Goal: Contribute content

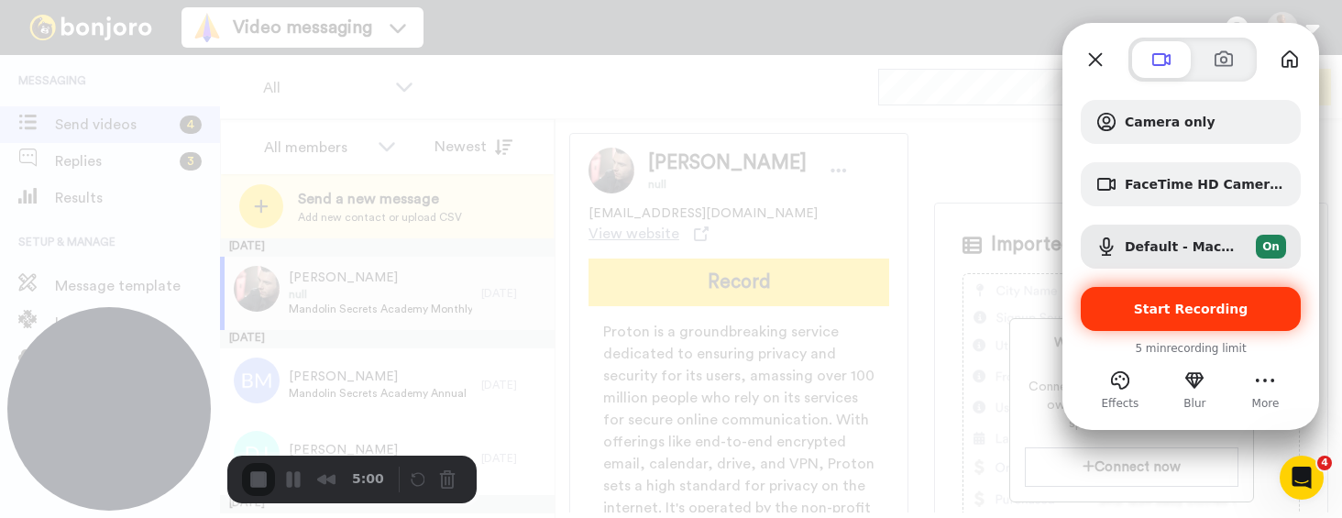
click at [1173, 325] on div "Start Recording" at bounding box center [1191, 309] width 220 height 44
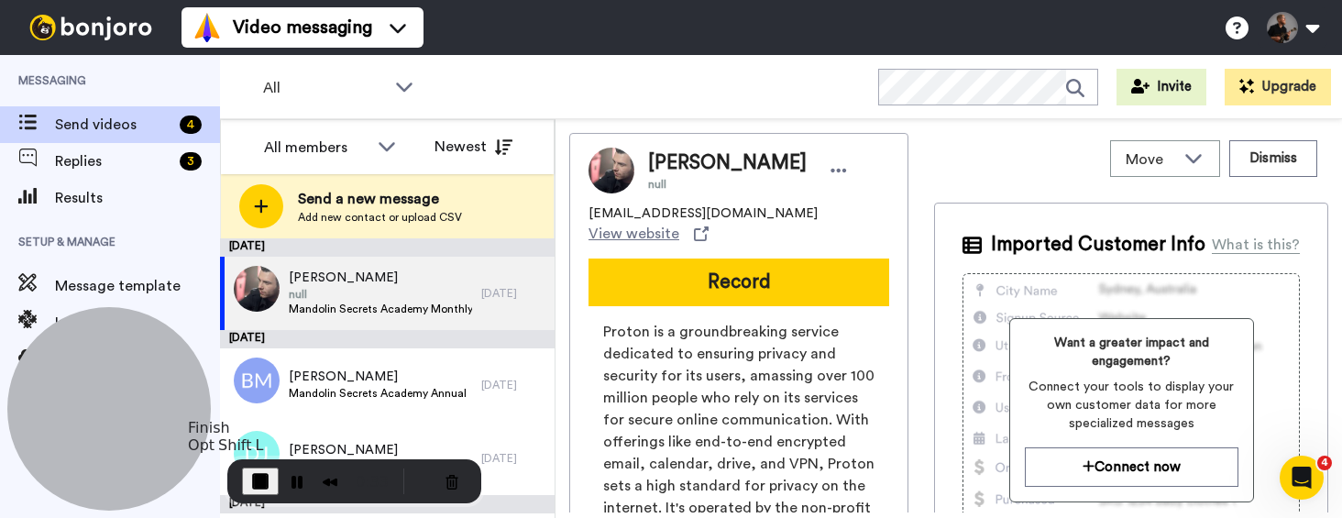
click at [270, 480] on button "End Recording" at bounding box center [260, 482] width 37 height 28
